Goal: Information Seeking & Learning: Find specific fact

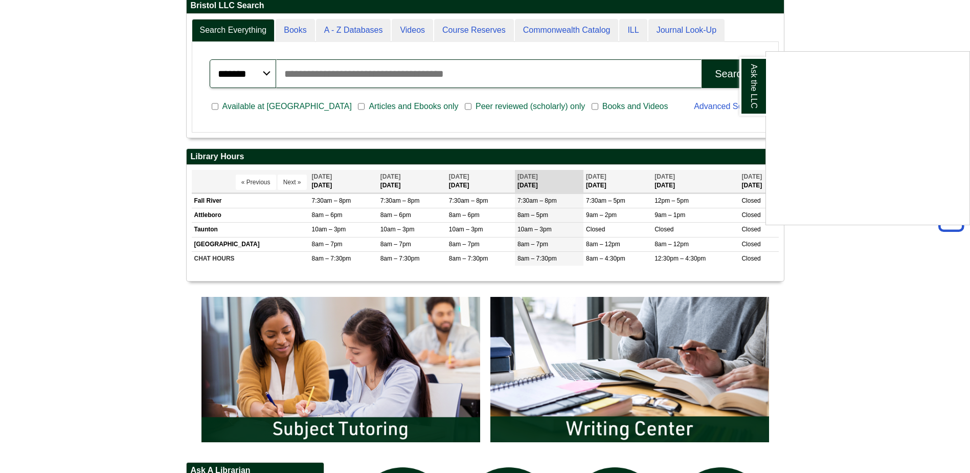
scroll to position [307, 0]
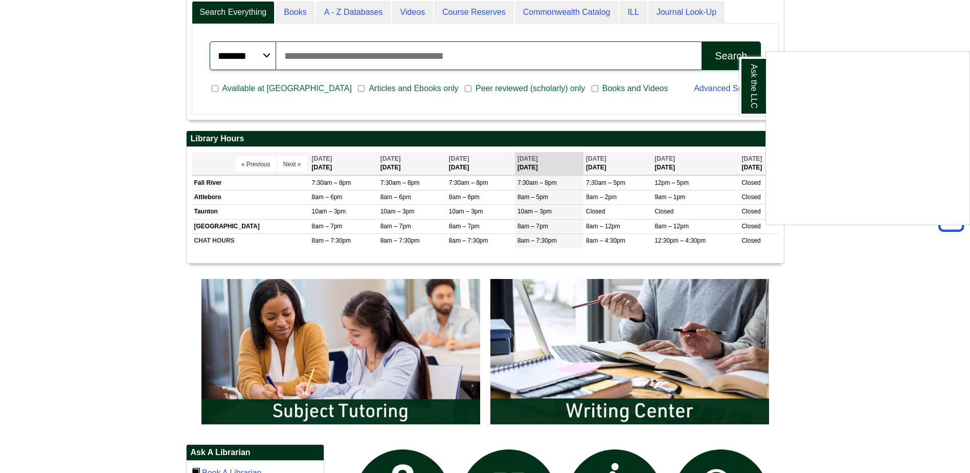
click at [597, 57] on div "Ask the LLC" at bounding box center [485, 236] width 970 height 473
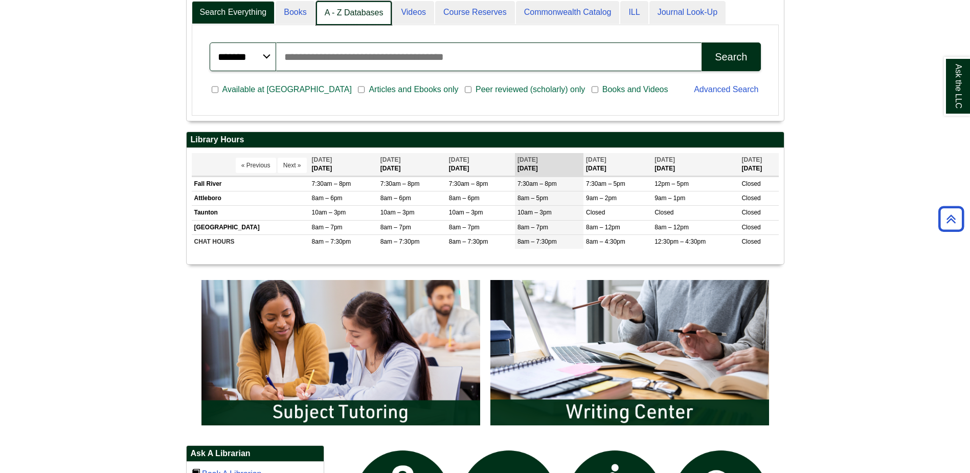
scroll to position [124, 597]
drag, startPoint x: 336, startPoint y: 10, endPoint x: 328, endPoint y: 10, distance: 7.7
click at [328, 10] on link "A - Z Databases" at bounding box center [354, 13] width 76 height 24
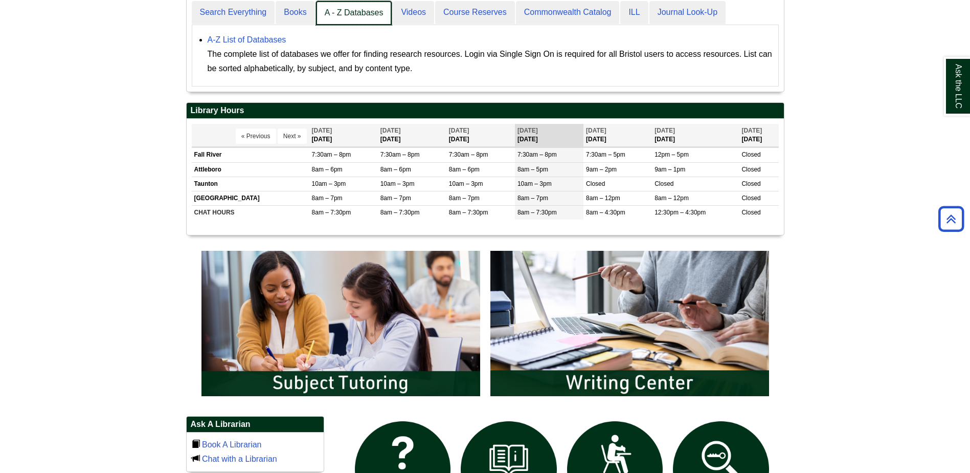
scroll to position [96, 597]
click at [356, 7] on link "A - Z Databases" at bounding box center [354, 13] width 76 height 24
click at [372, 12] on link "A - Z Databases" at bounding box center [354, 13] width 76 height 24
click at [376, 19] on link "A - Z Databases" at bounding box center [354, 13] width 76 height 24
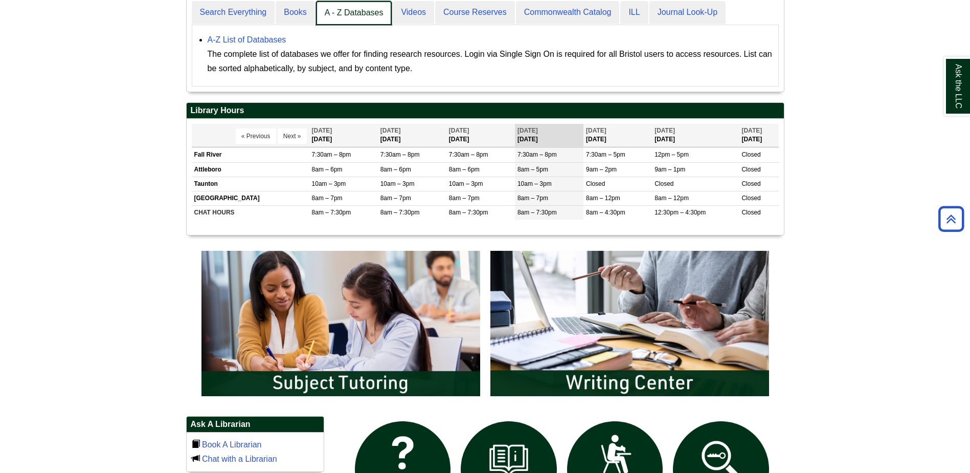
drag, startPoint x: 381, startPoint y: 13, endPoint x: 357, endPoint y: 12, distance: 24.1
click at [357, 12] on link "A - Z Databases" at bounding box center [354, 13] width 76 height 24
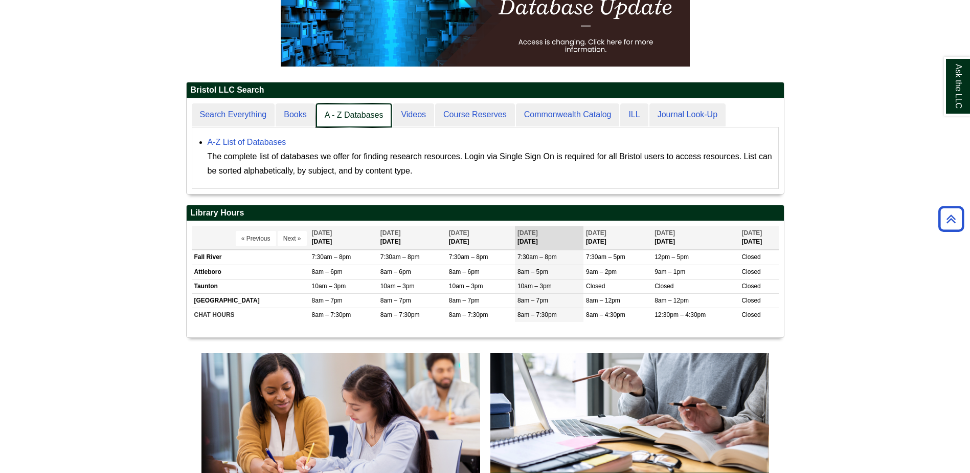
click at [337, 117] on link "A - Z Databases" at bounding box center [354, 115] width 76 height 24
click at [373, 117] on link "A - Z Databases" at bounding box center [354, 115] width 76 height 24
click at [373, 118] on link "A - Z Databases" at bounding box center [354, 115] width 76 height 24
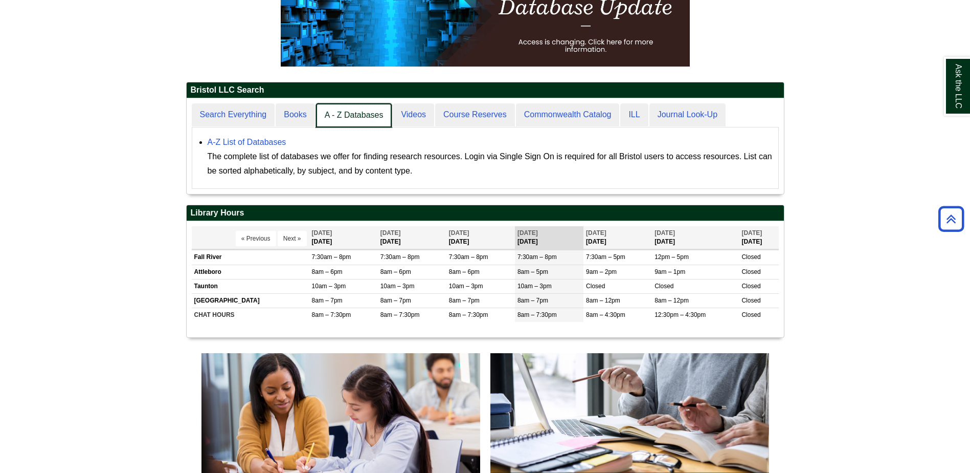
click at [373, 118] on link "A - Z Databases" at bounding box center [354, 115] width 76 height 24
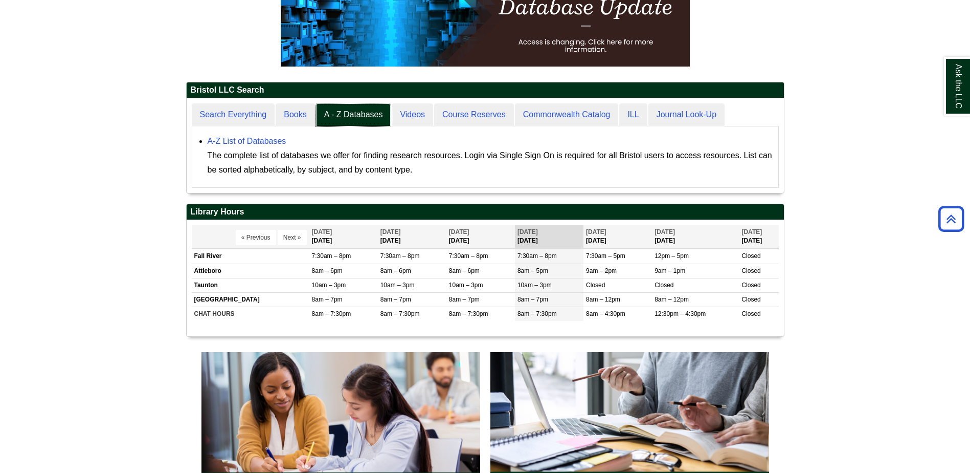
scroll to position [95, 597]
click at [239, 140] on link "A-Z List of Databases" at bounding box center [247, 141] width 79 height 9
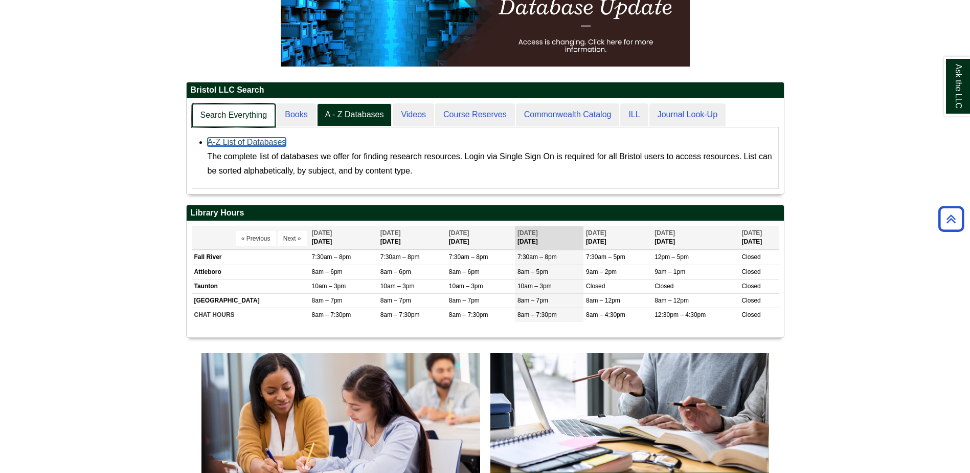
scroll to position [96, 597]
click at [217, 122] on link "Search Everything" at bounding box center [234, 115] width 84 height 24
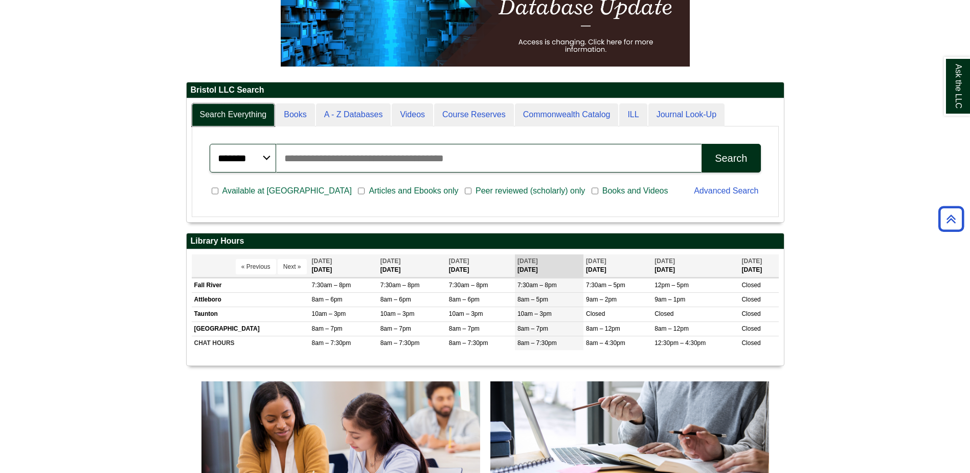
scroll to position [123, 597]
click at [313, 156] on input "Search articles, books, journals & more" at bounding box center [489, 158] width 426 height 29
click at [754, 160] on button "Search" at bounding box center [731, 158] width 59 height 29
drag, startPoint x: 283, startPoint y: 160, endPoint x: 460, endPoint y: 175, distance: 177.6
click at [440, 185] on div "**********" at bounding box center [485, 171] width 576 height 80
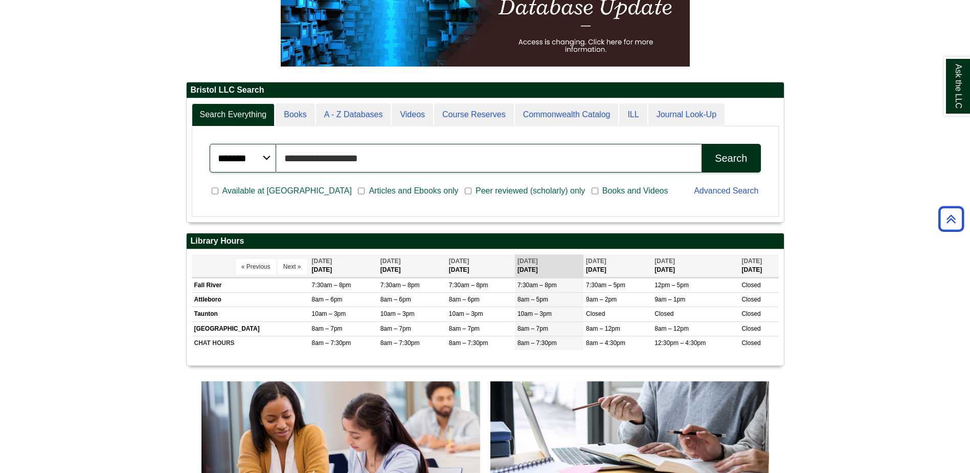
click at [307, 160] on input "**********" at bounding box center [489, 158] width 426 height 29
click at [356, 159] on input "**********" at bounding box center [489, 158] width 426 height 29
type input "**********"
click at [731, 157] on div "Search" at bounding box center [731, 158] width 32 height 12
